Goal: Task Accomplishment & Management: Complete application form

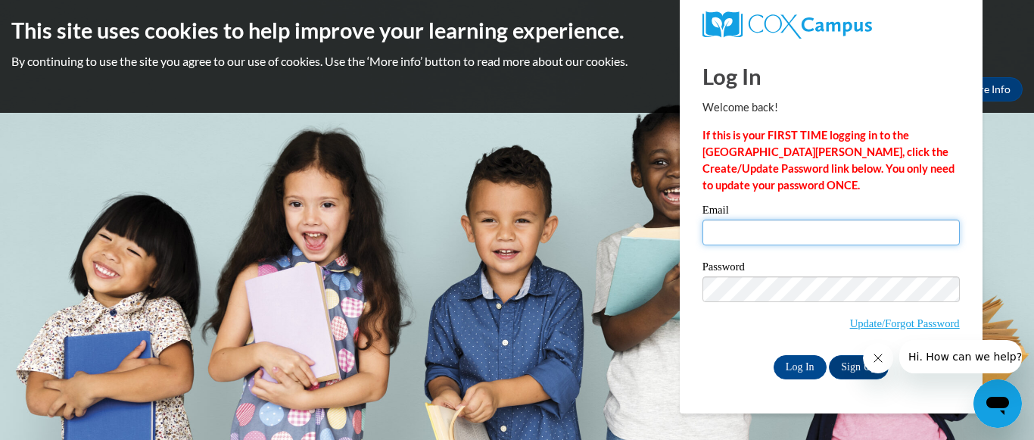
click at [767, 238] on input "Email" at bounding box center [830, 232] width 257 height 26
type input "[PERSON_NAME][EMAIL_ADDRESS][DOMAIN_NAME]"
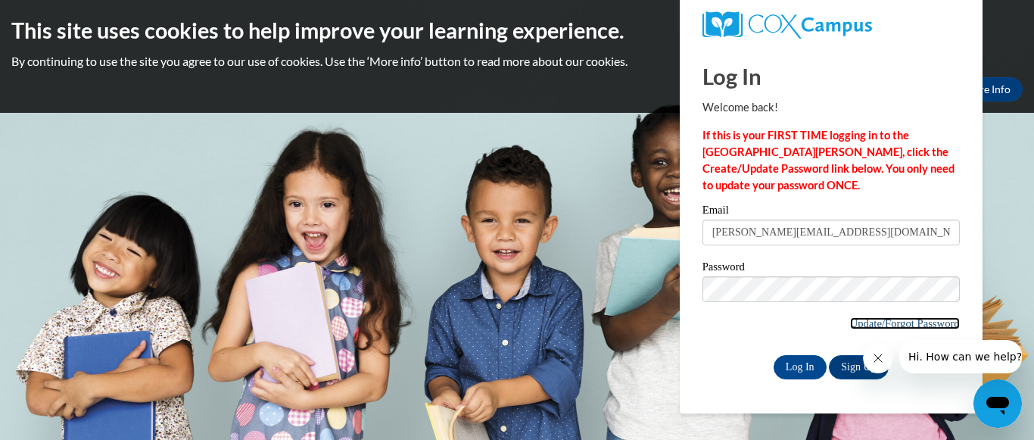
click at [867, 322] on link "Update/Forgot Password" at bounding box center [905, 323] width 110 height 12
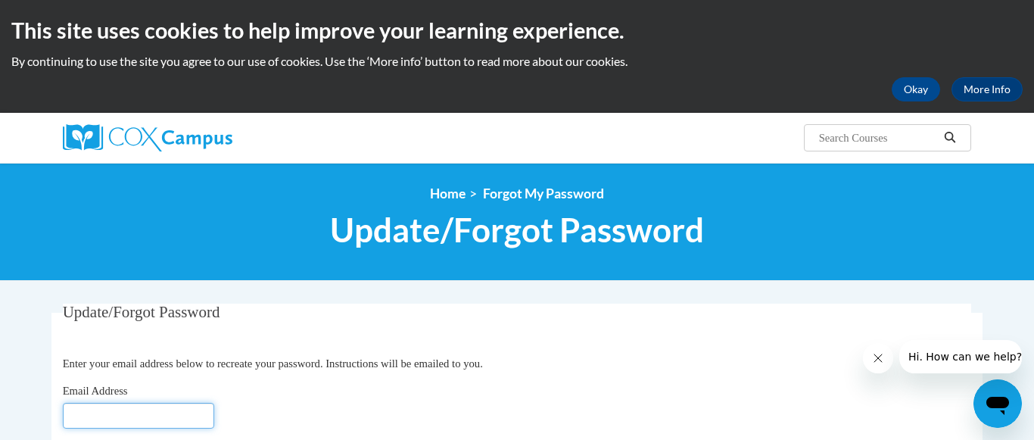
click at [190, 415] on input "Email Address" at bounding box center [138, 416] width 151 height 26
type input "[PERSON_NAME][EMAIL_ADDRESS][DOMAIN_NAME]"
click at [283, 403] on div "Email Address lucy@ipcp.org" at bounding box center [517, 405] width 909 height 46
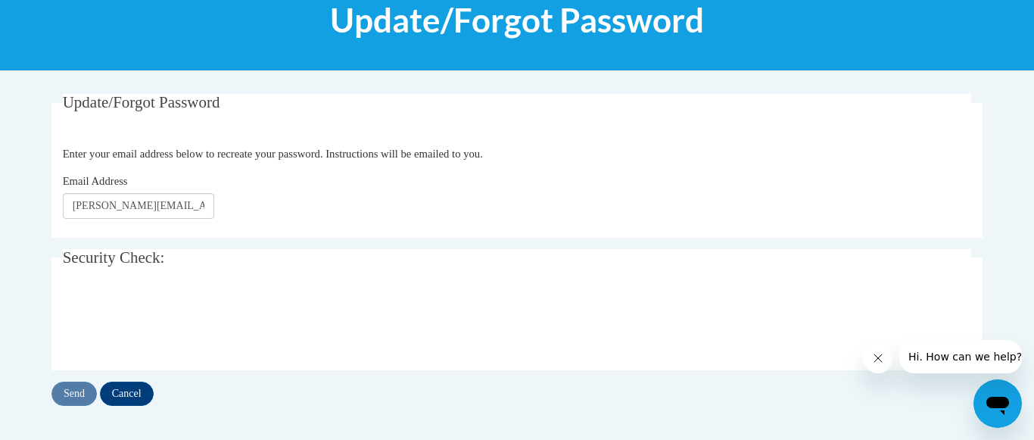
scroll to position [212, 0]
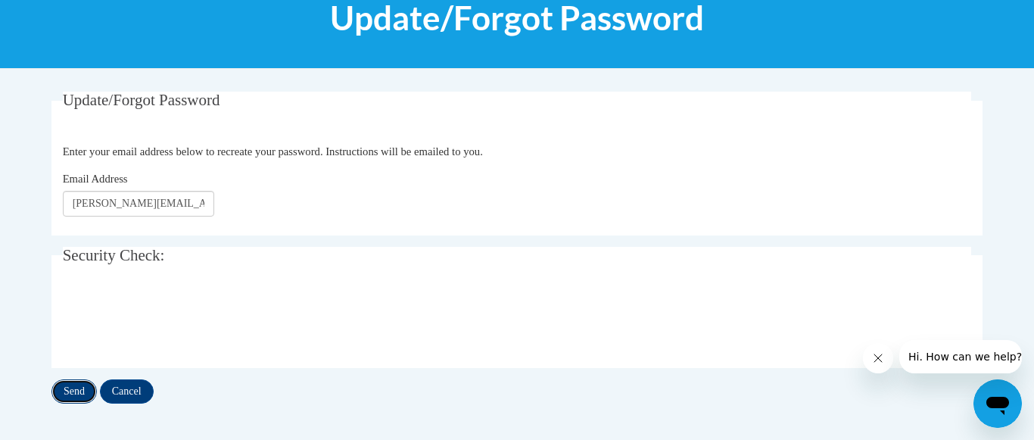
click at [78, 388] on input "Send" at bounding box center [73, 391] width 45 height 24
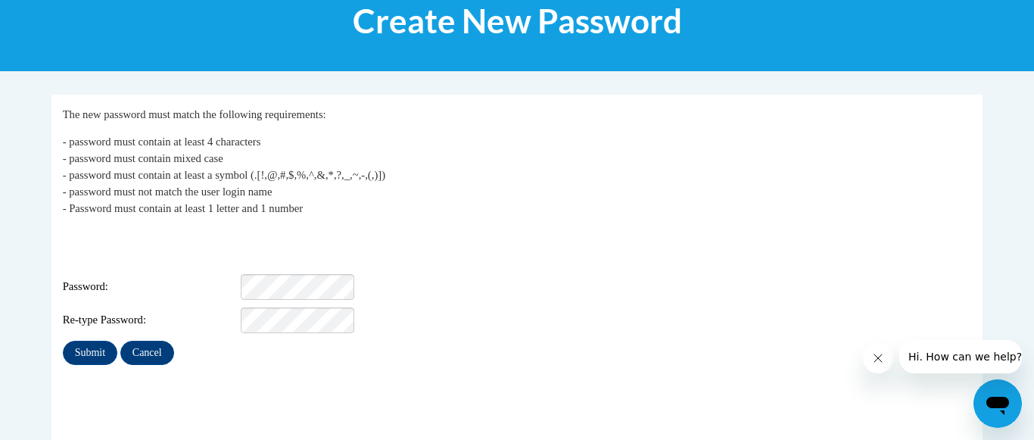
scroll to position [212, 0]
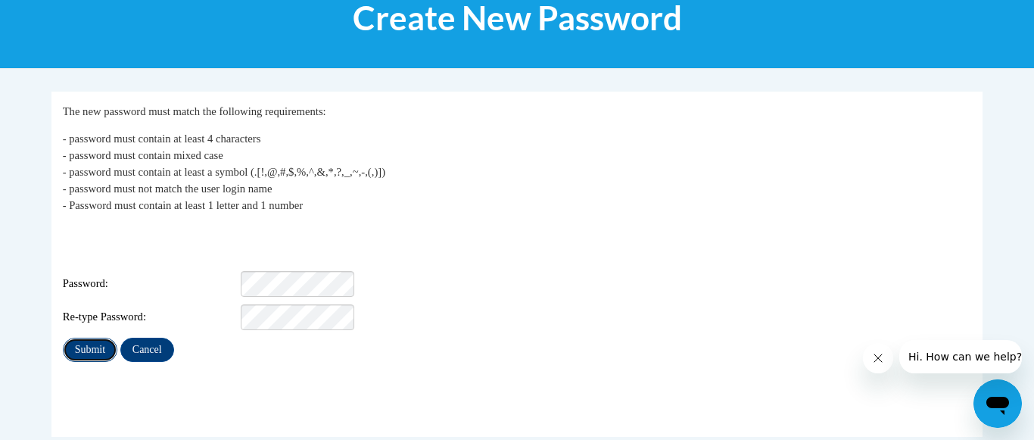
click at [101, 338] on input "Submit" at bounding box center [90, 350] width 54 height 24
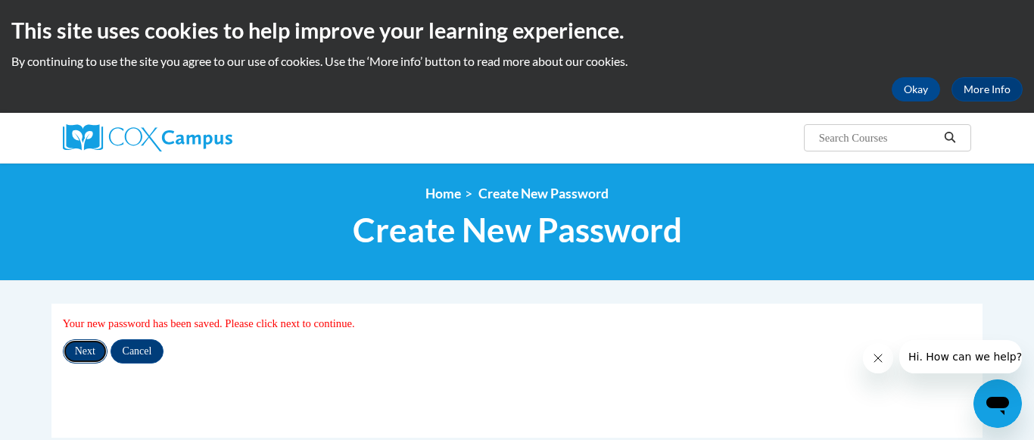
click at [81, 355] on input "Next" at bounding box center [85, 351] width 45 height 24
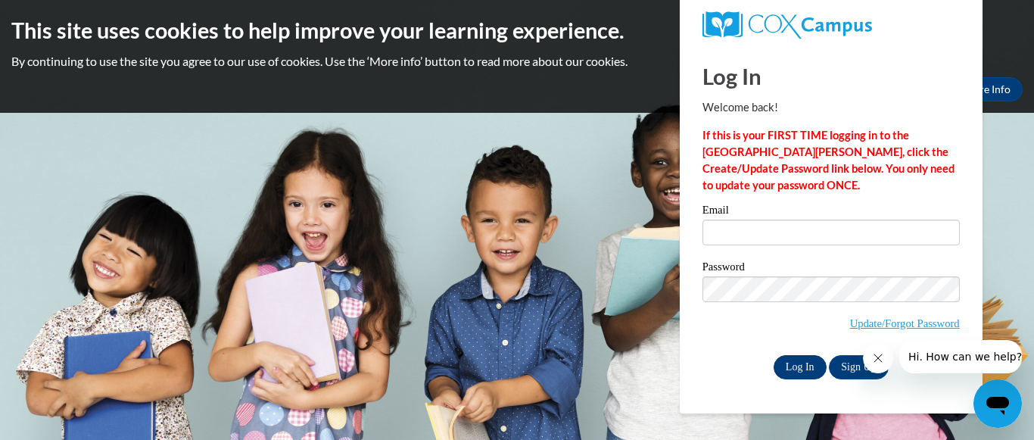
type input "[PERSON_NAME][EMAIL_ADDRESS][DOMAIN_NAME]"
click at [804, 366] on input "Log In" at bounding box center [799, 367] width 53 height 24
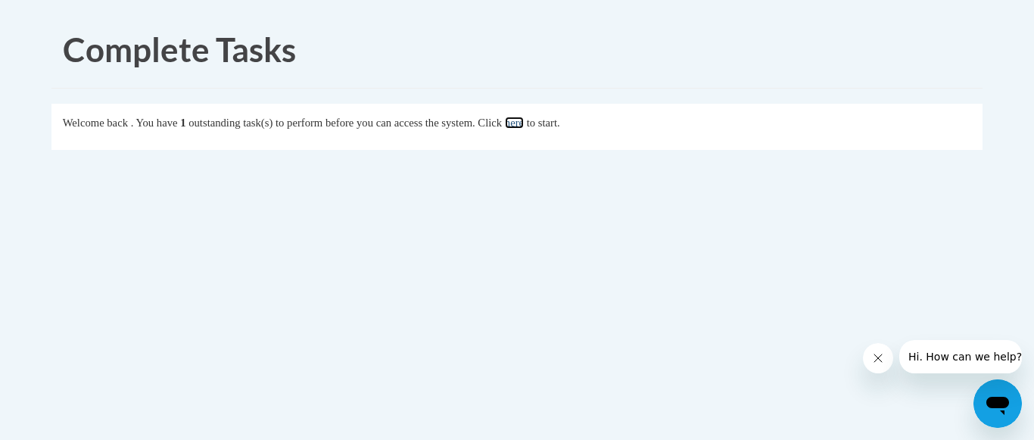
click at [524, 123] on link "here" at bounding box center [514, 123] width 19 height 12
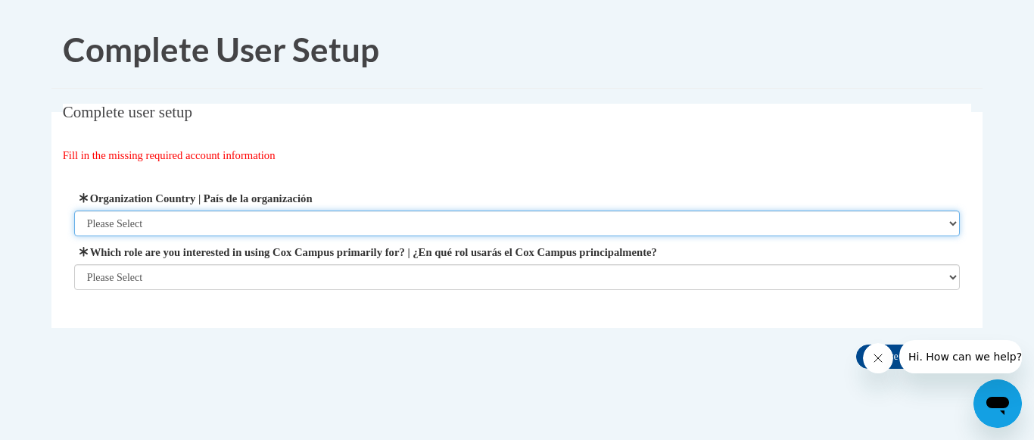
click at [412, 217] on select "Please Select [GEOGRAPHIC_DATA] | [GEOGRAPHIC_DATA] Outside of [GEOGRAPHIC_DATA…" at bounding box center [517, 223] width 886 height 26
select select "ad49bcad-a171-4b2e-b99c-48b446064914"
click at [74, 210] on select "Please Select [GEOGRAPHIC_DATA] | [GEOGRAPHIC_DATA] Outside of [GEOGRAPHIC_DATA…" at bounding box center [517, 223] width 886 height 26
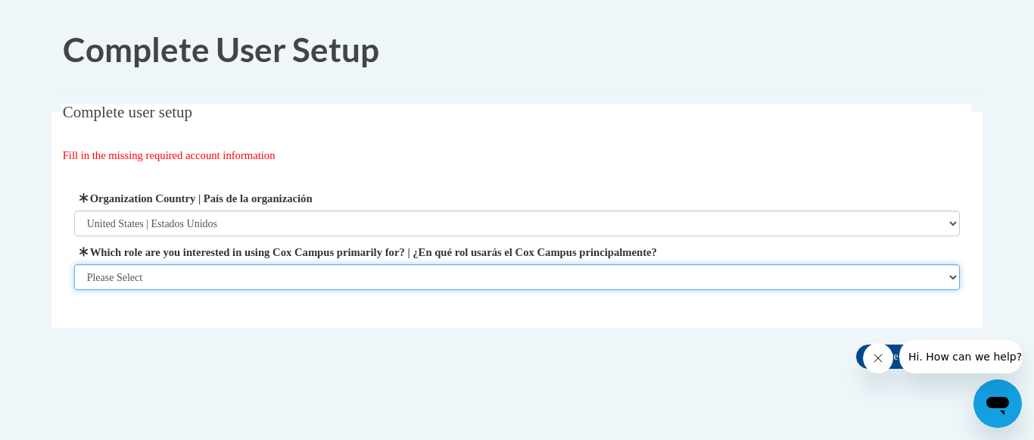
click at [353, 281] on select "Please Select College/University | Colegio/Universidad Community/Nonprofit Part…" at bounding box center [517, 277] width 886 height 26
select select "fbf2d438-af2f-41f8-98f1-81c410e29de3"
click at [74, 290] on select "Please Select College/University | Colegio/Universidad Community/Nonprofit Part…" at bounding box center [517, 277] width 886 height 26
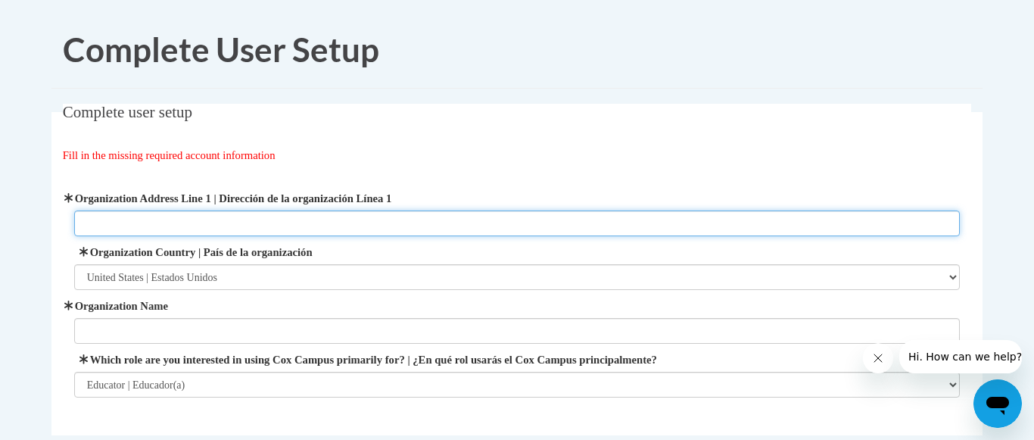
click at [262, 222] on input "Organization Address Line 1 | Dirección de la organización Línea 1" at bounding box center [517, 223] width 886 height 26
type input "[STREET_ADDRESS]"
type input "[PERSON_NAME] Park Cooperative Preschool"
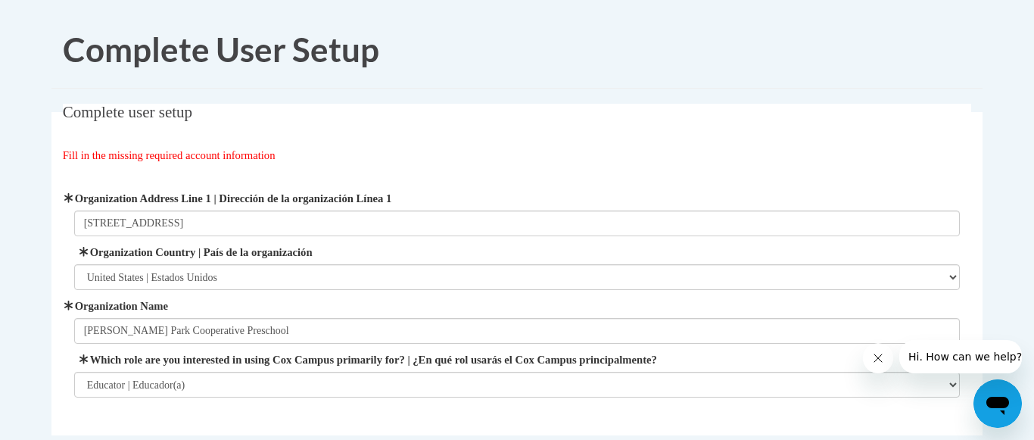
click at [604, 410] on div "Organization Address Line 1 | Dirección de la organización Línea 1 [STREET_ADDR…" at bounding box center [517, 293] width 909 height 245
click at [879, 362] on icon "Close message from company" at bounding box center [878, 358] width 12 height 12
click at [530, 419] on fieldset "Complete user setup Fill in the missing required account information User Profi…" at bounding box center [516, 269] width 931 height 331
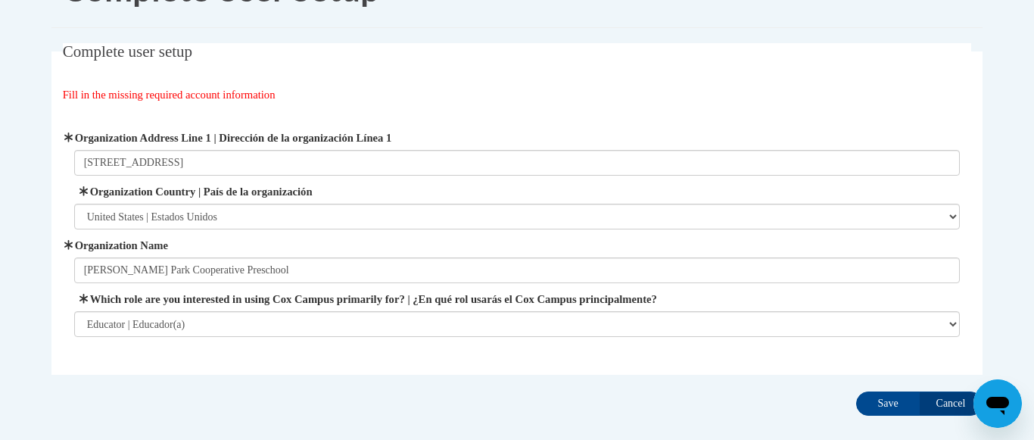
scroll to position [91, 0]
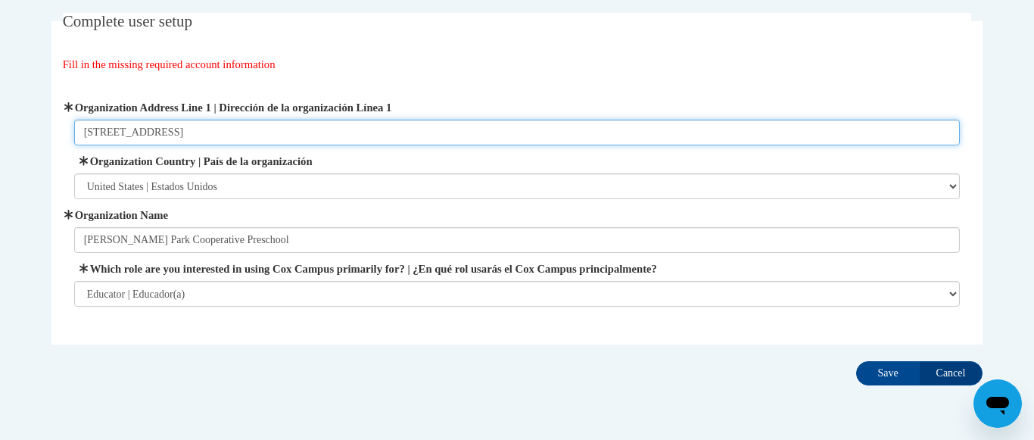
click at [287, 138] on input "[STREET_ADDRESS]" at bounding box center [517, 133] width 886 height 26
type input "[STREET_ADDRESS]"
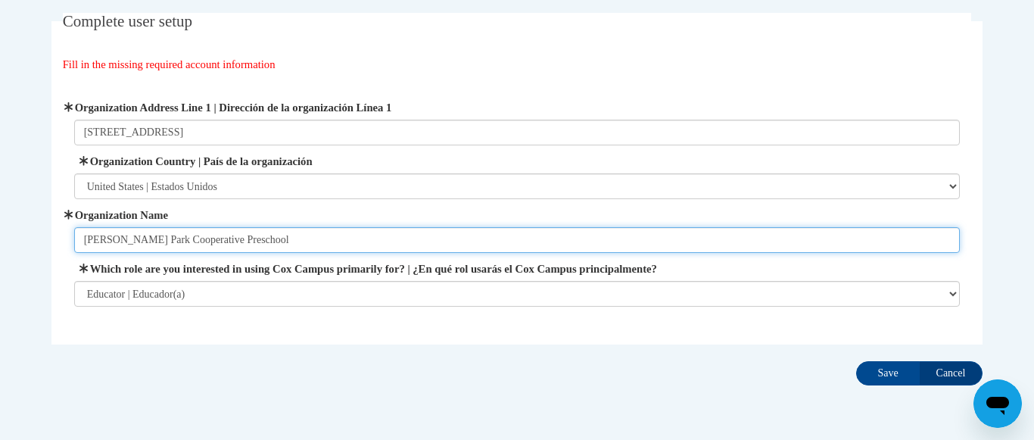
click at [258, 241] on input "[PERSON_NAME] Park Cooperative Preschool" at bounding box center [517, 240] width 886 height 26
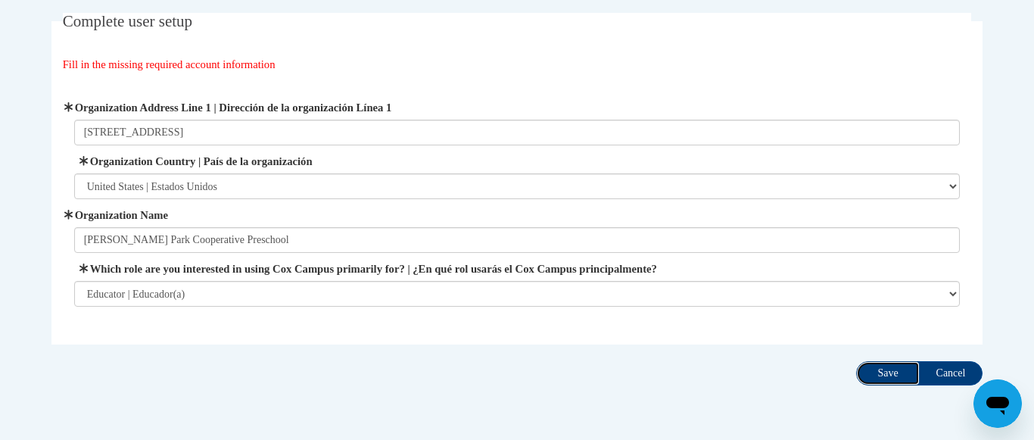
click at [890, 369] on input "Save" at bounding box center [888, 373] width 64 height 24
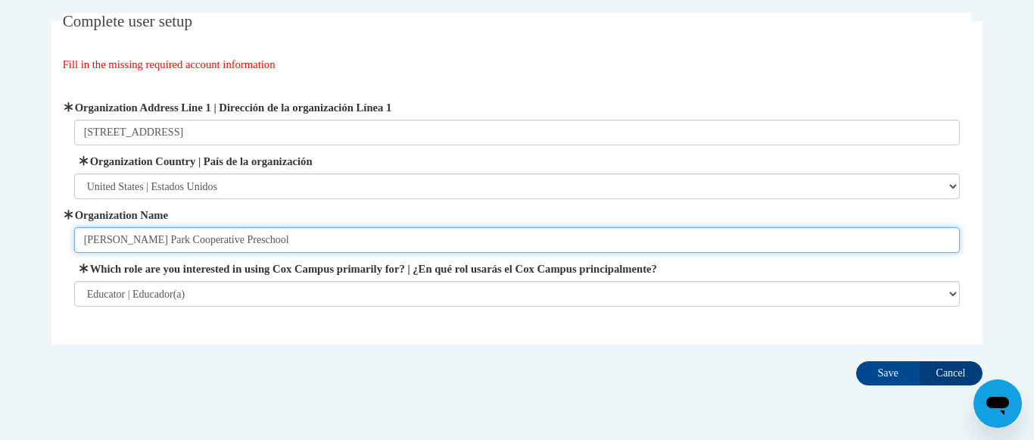
click at [478, 247] on input "[PERSON_NAME] Park Cooperative Preschool" at bounding box center [517, 240] width 886 height 26
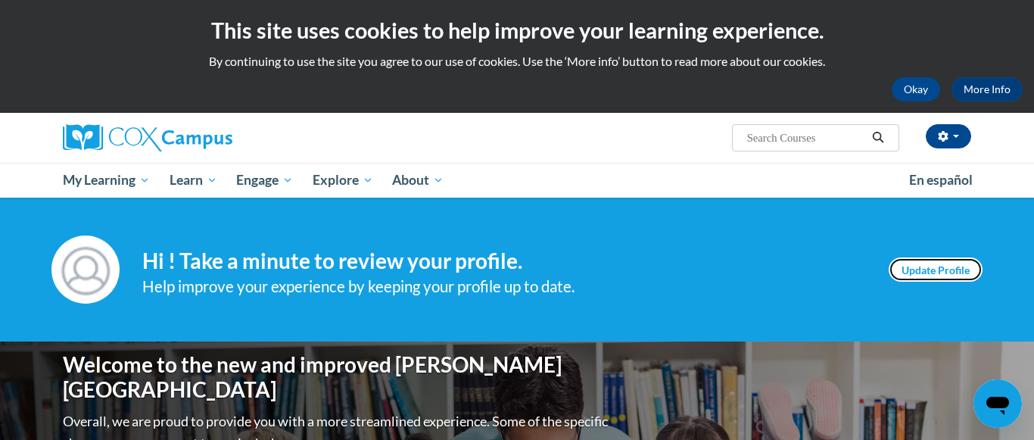
click at [903, 272] on link "Update Profile" at bounding box center [935, 269] width 94 height 24
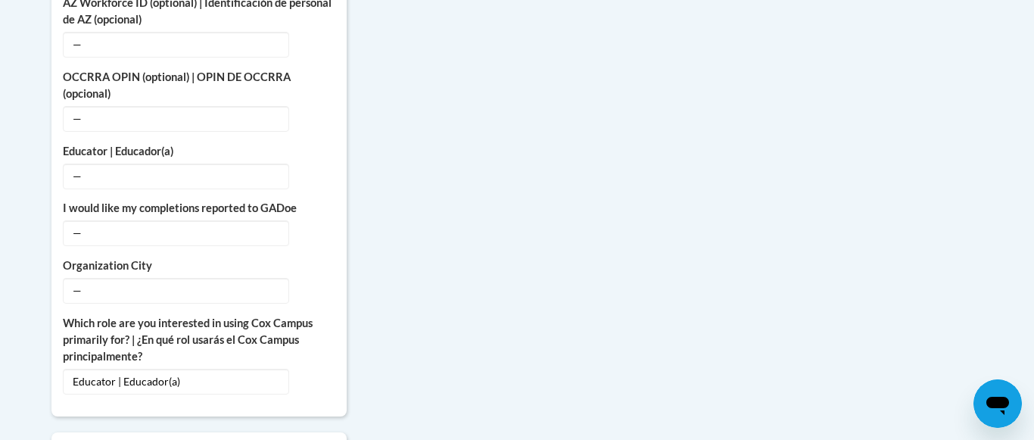
scroll to position [1059, 0]
